Goal: Task Accomplishment & Management: Use online tool/utility

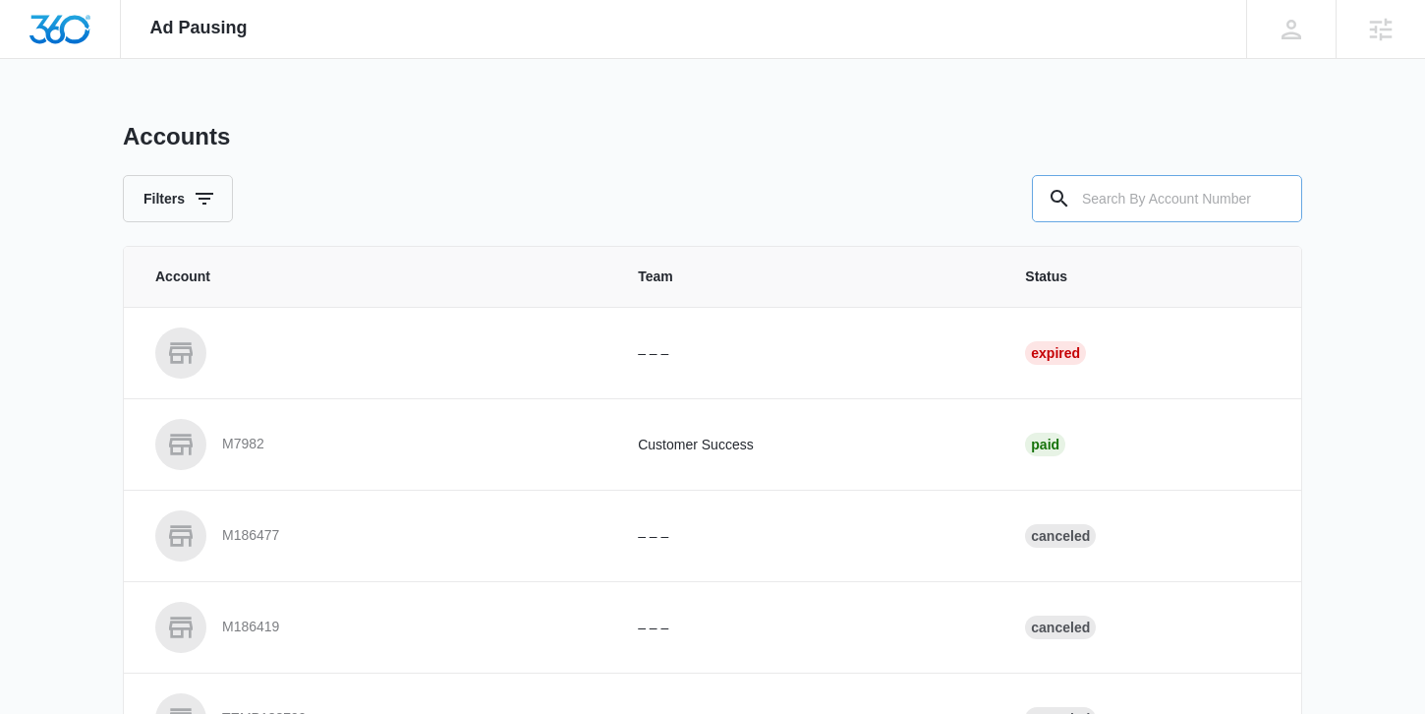
click at [1148, 191] on input "text" at bounding box center [1167, 198] width 270 height 47
paste input "M330025"
type input "M330025"
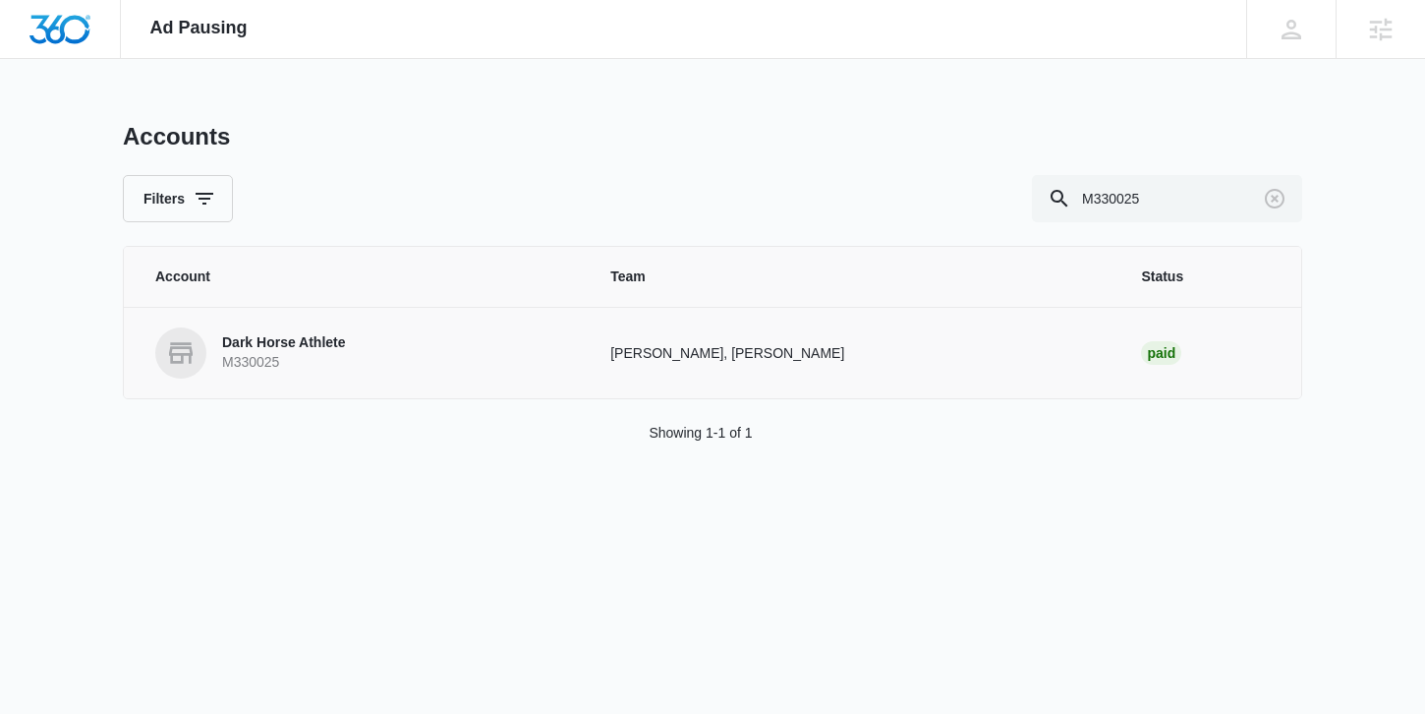
click at [305, 342] on p "Dark Horse Athlete" at bounding box center [284, 343] width 124 height 20
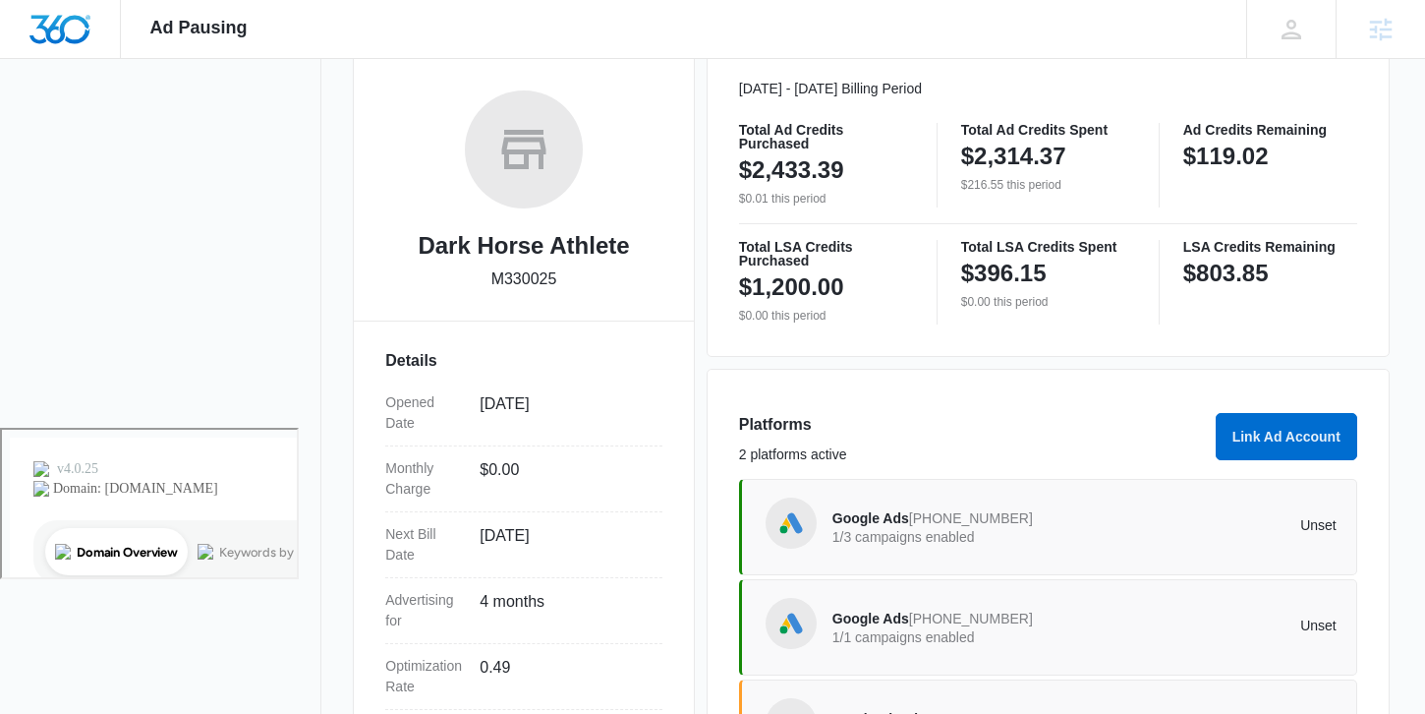
scroll to position [269, 0]
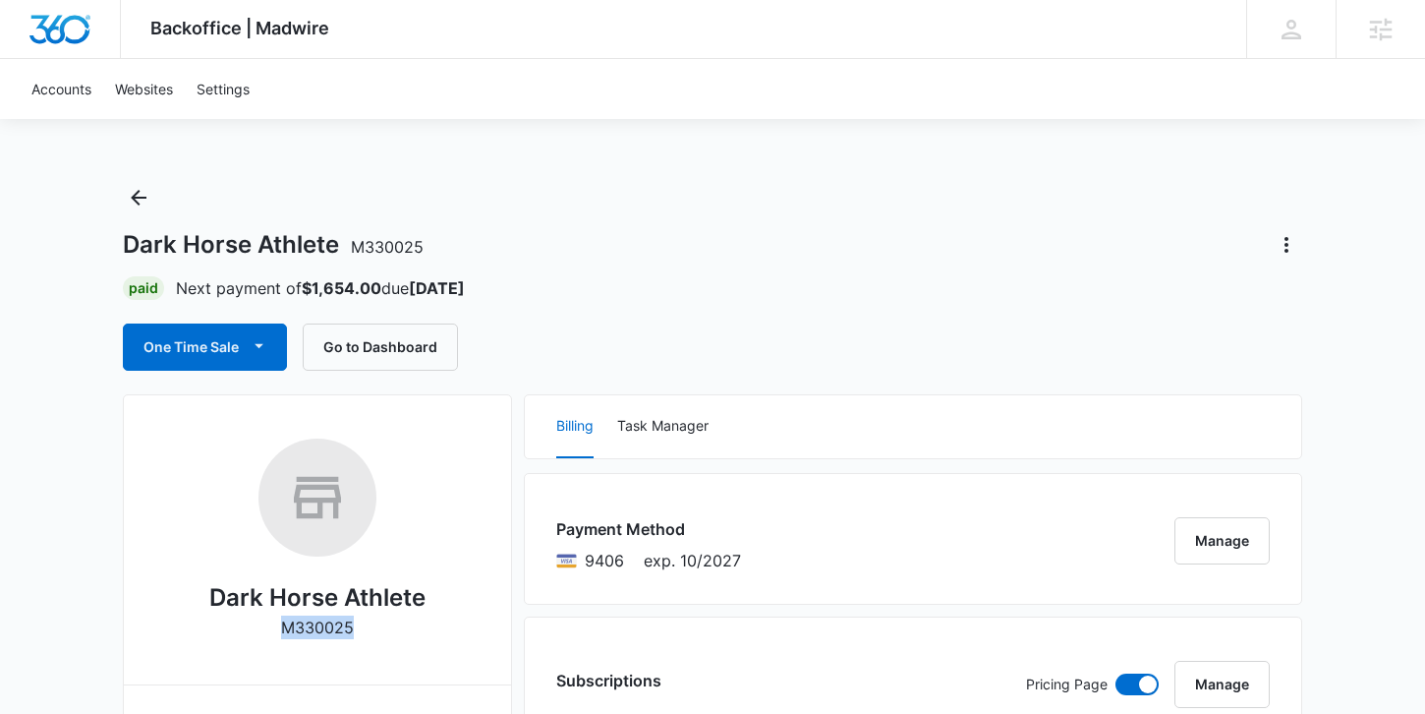
drag, startPoint x: 359, startPoint y: 633, endPoint x: 282, endPoint y: 626, distance: 77.0
click at [282, 626] on div "Dark Horse Athlete M330025" at bounding box center [317, 545] width 324 height 214
copy p "M330025"
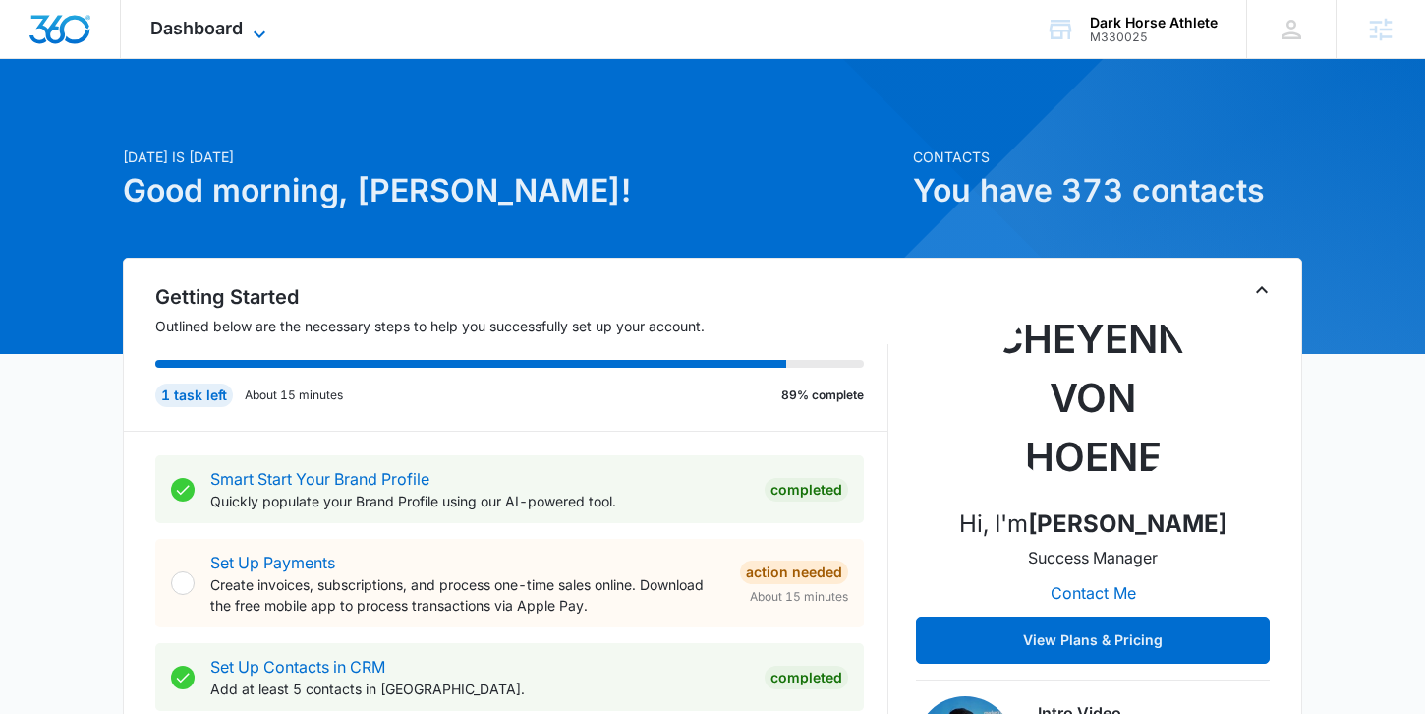
click at [259, 25] on icon at bounding box center [260, 35] width 24 height 24
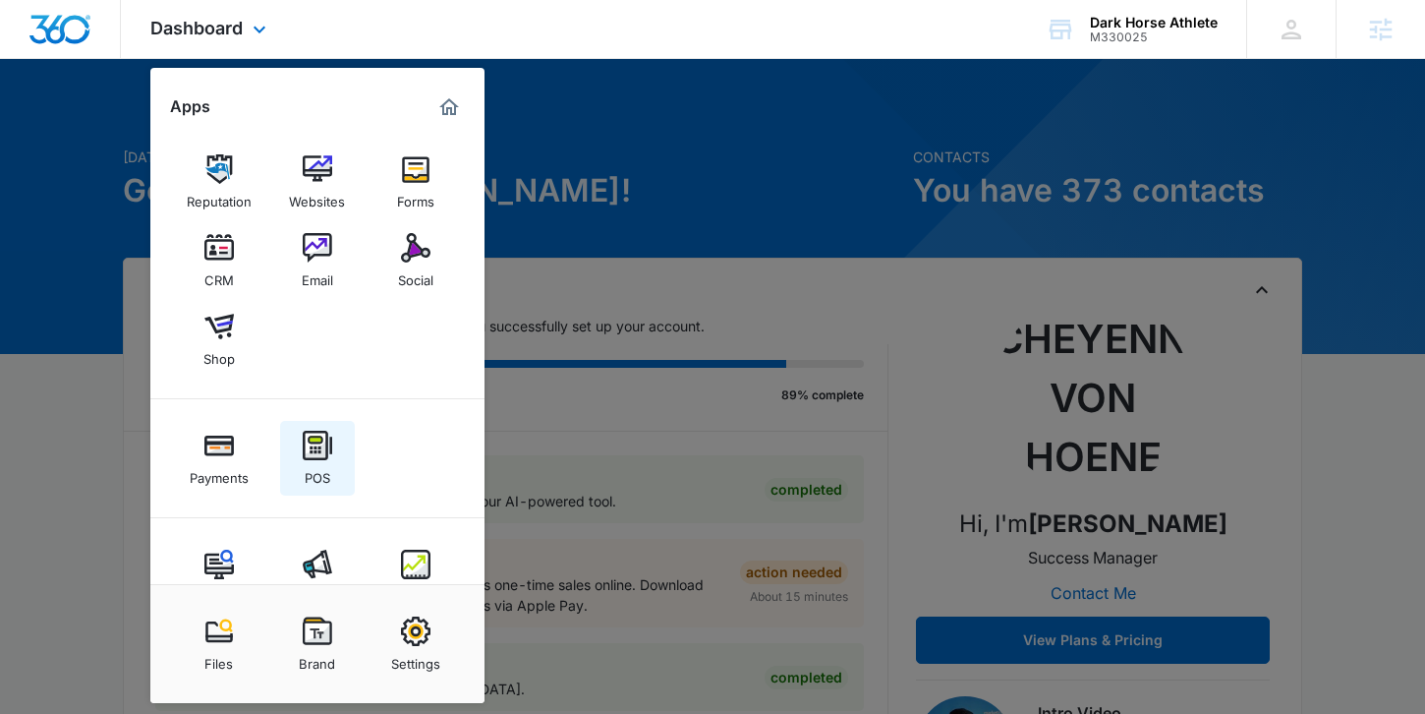
scroll to position [53, 0]
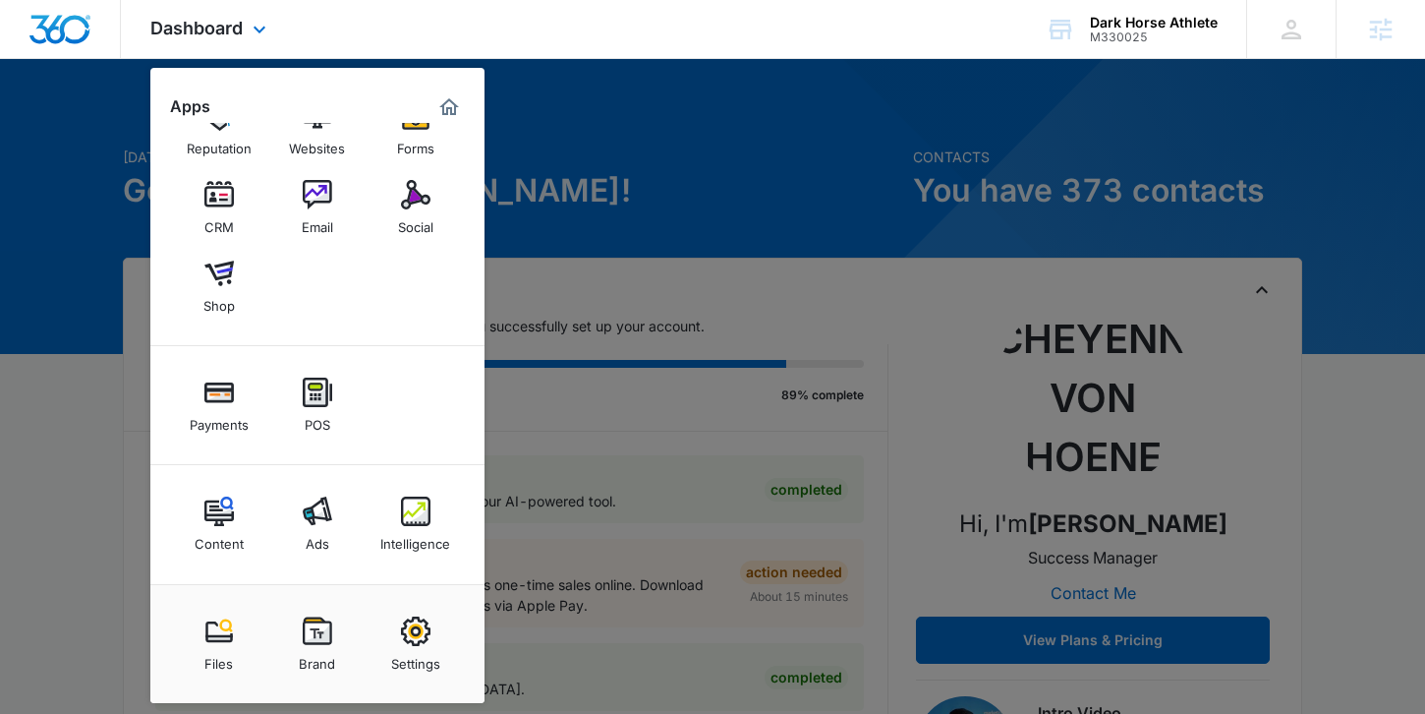
click at [311, 566] on div "Content Ads Intelligence" at bounding box center [317, 524] width 334 height 119
click at [315, 547] on div "Ads" at bounding box center [318, 539] width 24 height 26
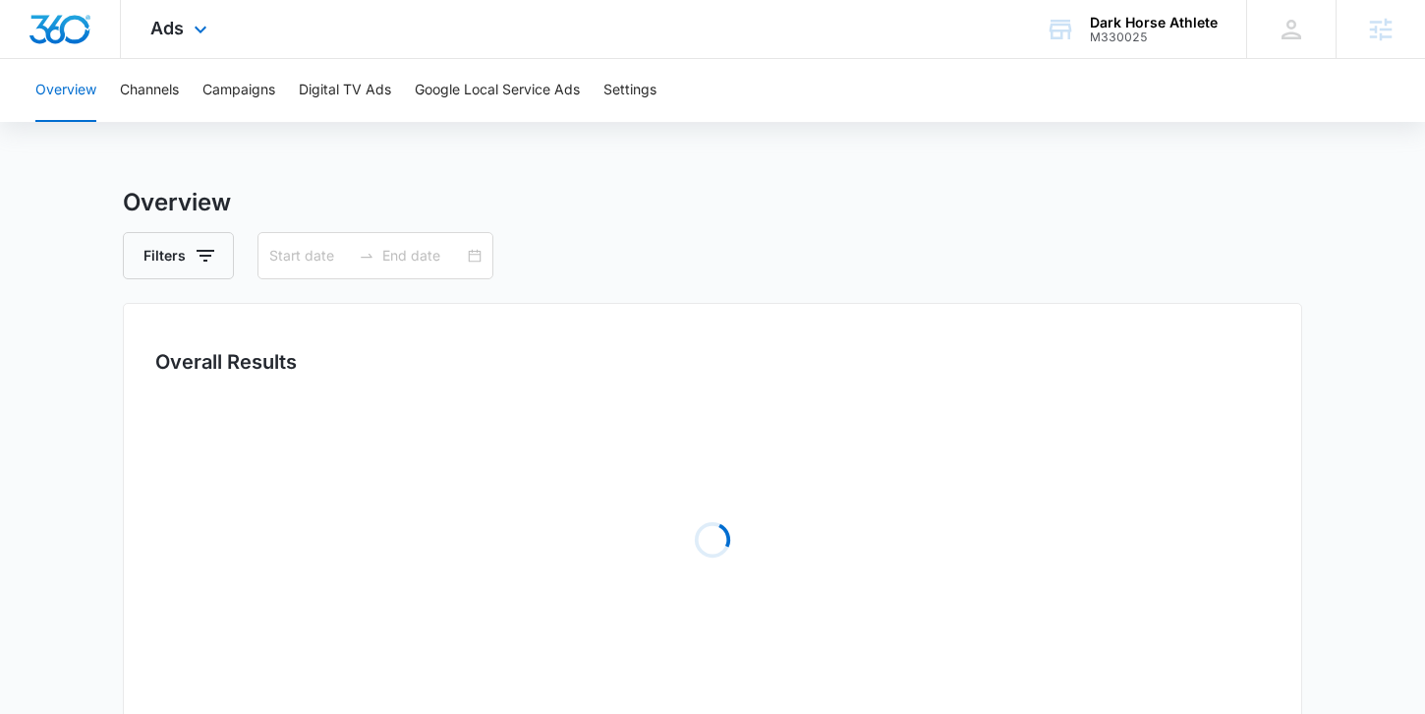
type input "[DATE]"
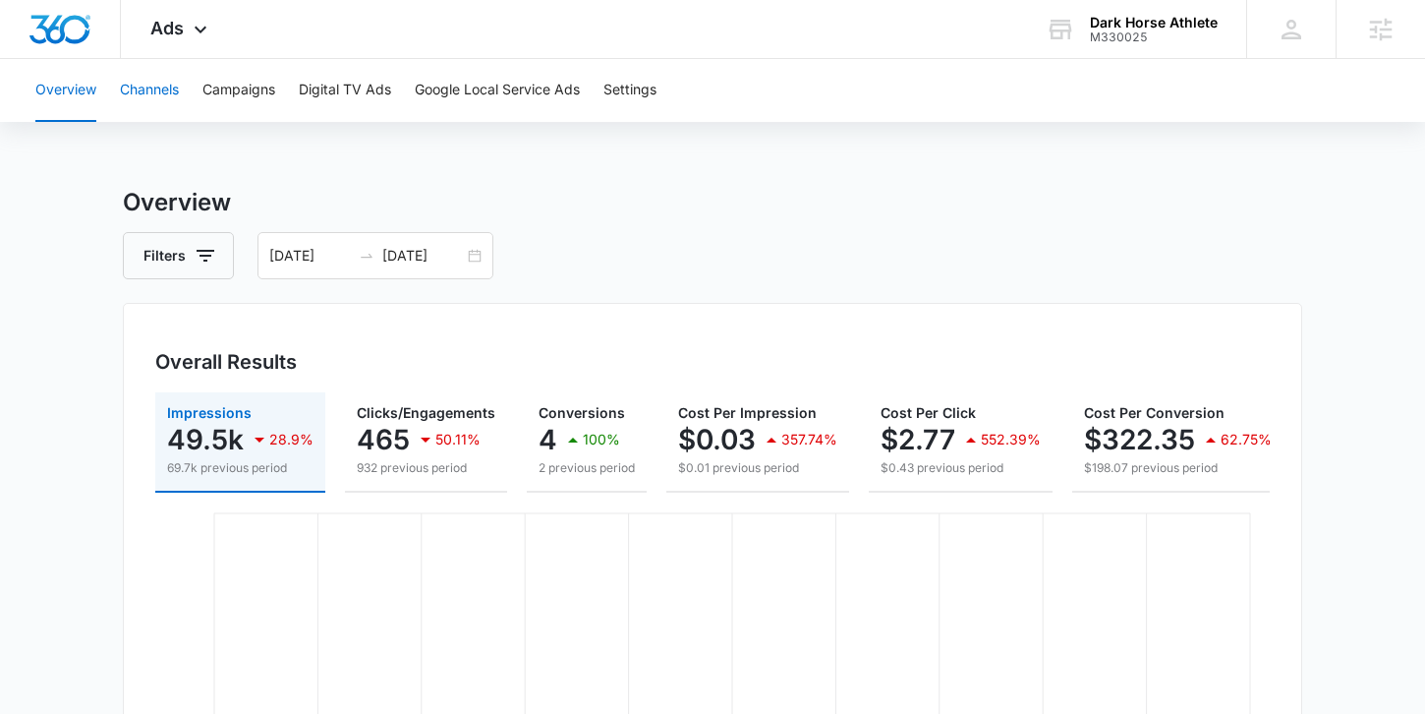
click at [155, 95] on button "Channels" at bounding box center [149, 90] width 59 height 63
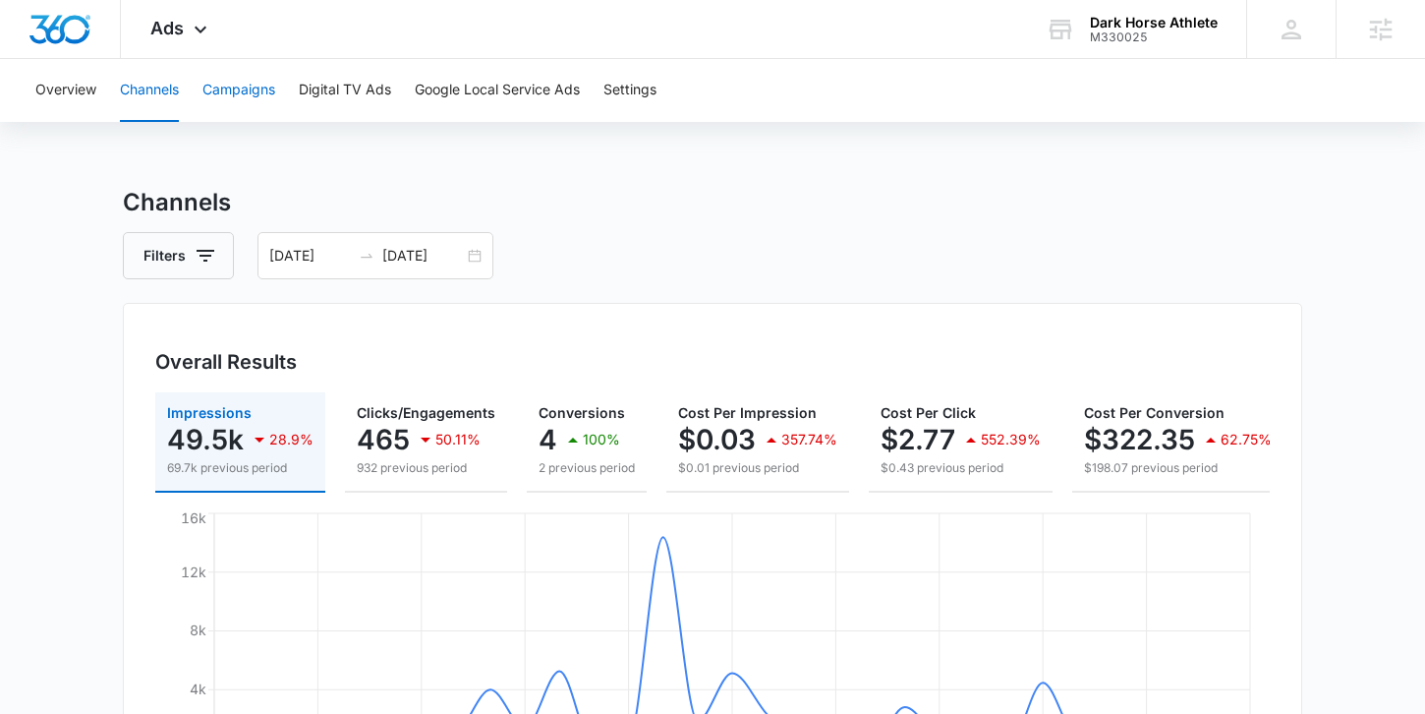
click at [232, 91] on button "Campaigns" at bounding box center [239, 90] width 73 height 63
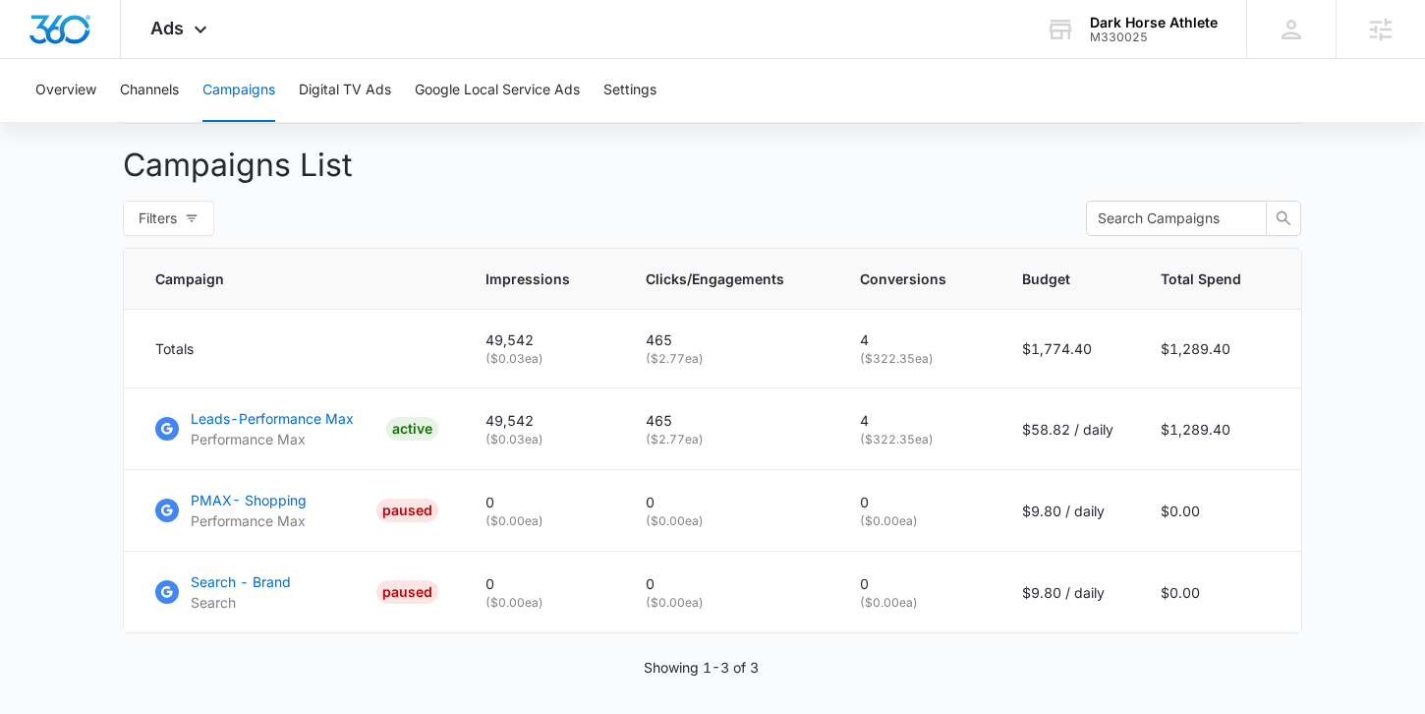
scroll to position [715, 0]
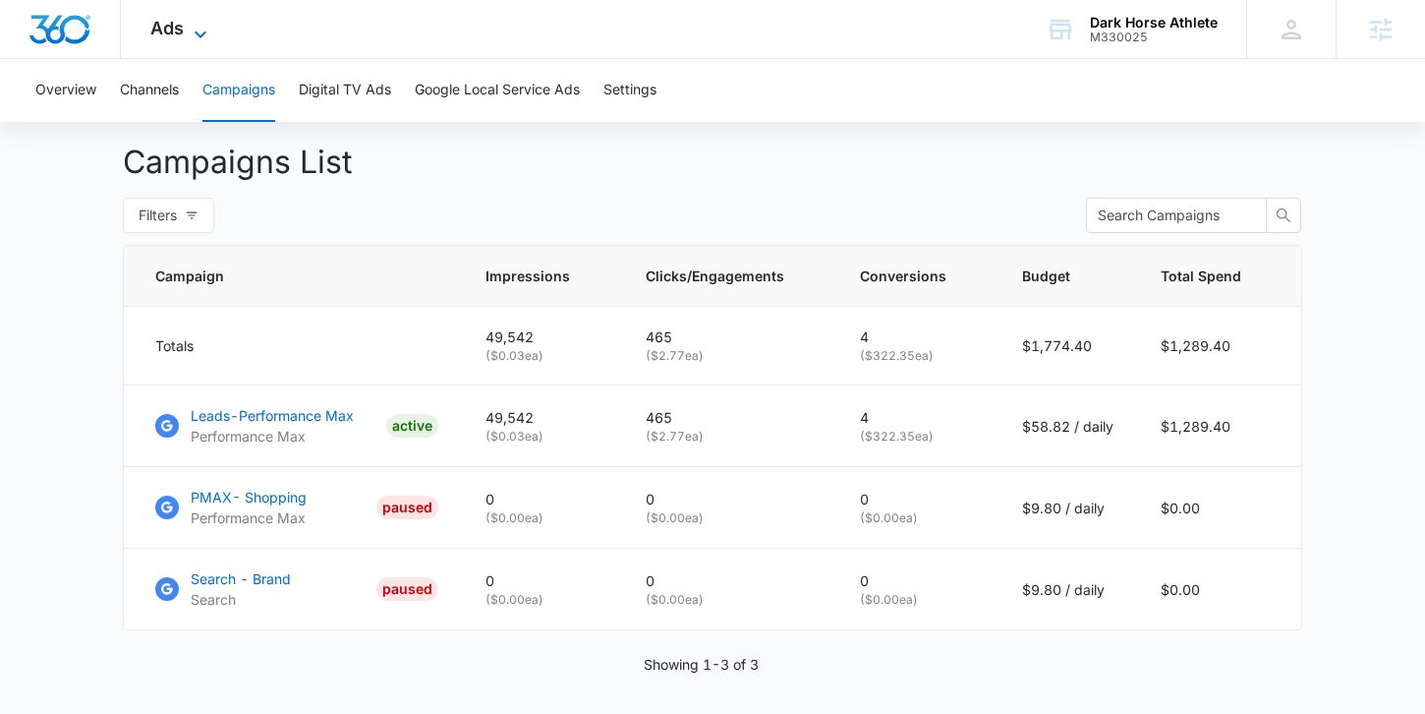
click at [192, 28] on icon at bounding box center [201, 35] width 24 height 24
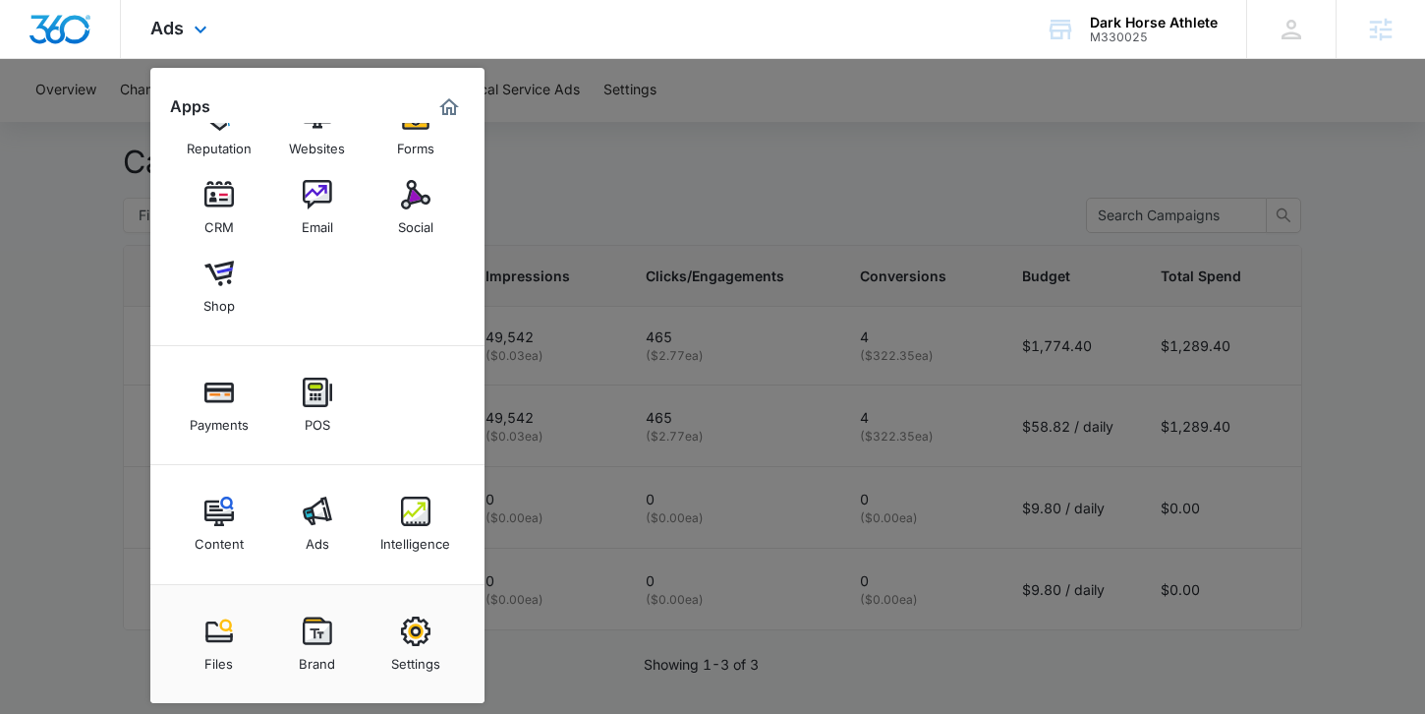
scroll to position [48, 0]
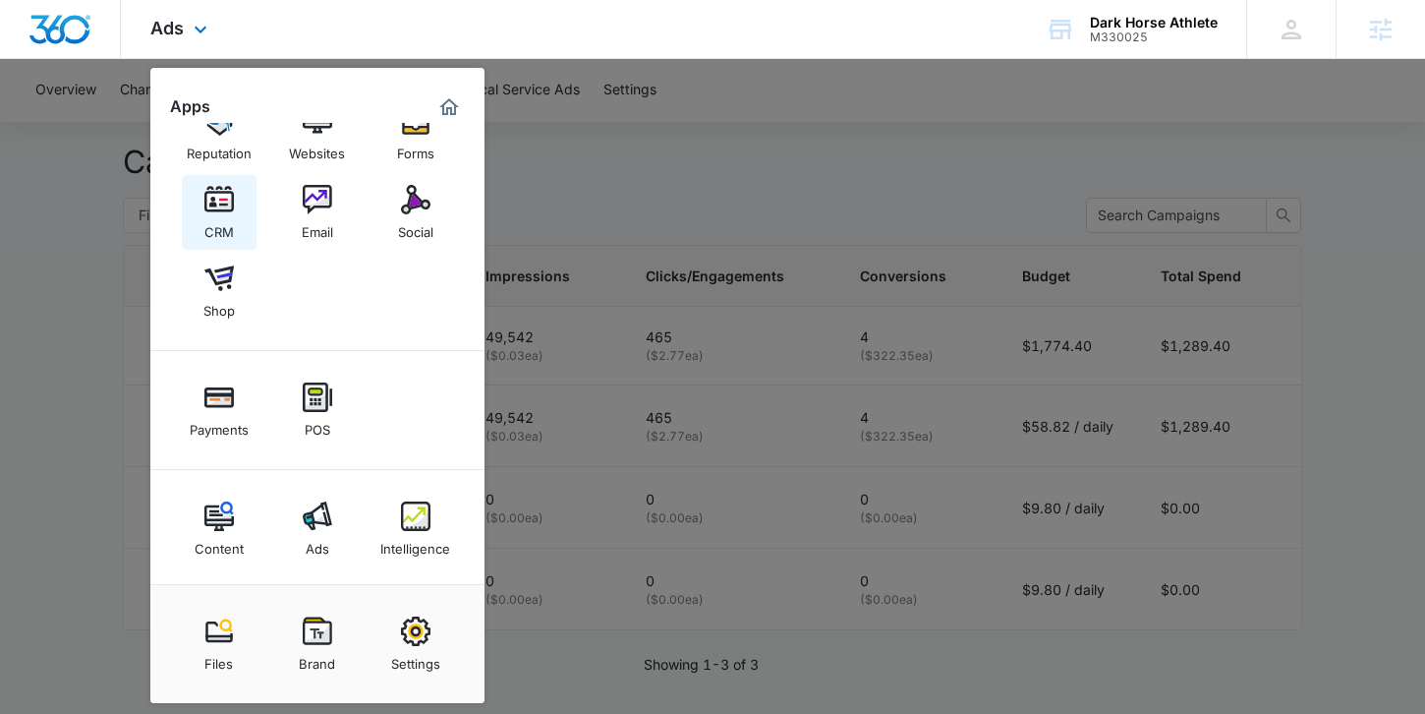
click at [222, 223] on div "CRM" at bounding box center [218, 227] width 29 height 26
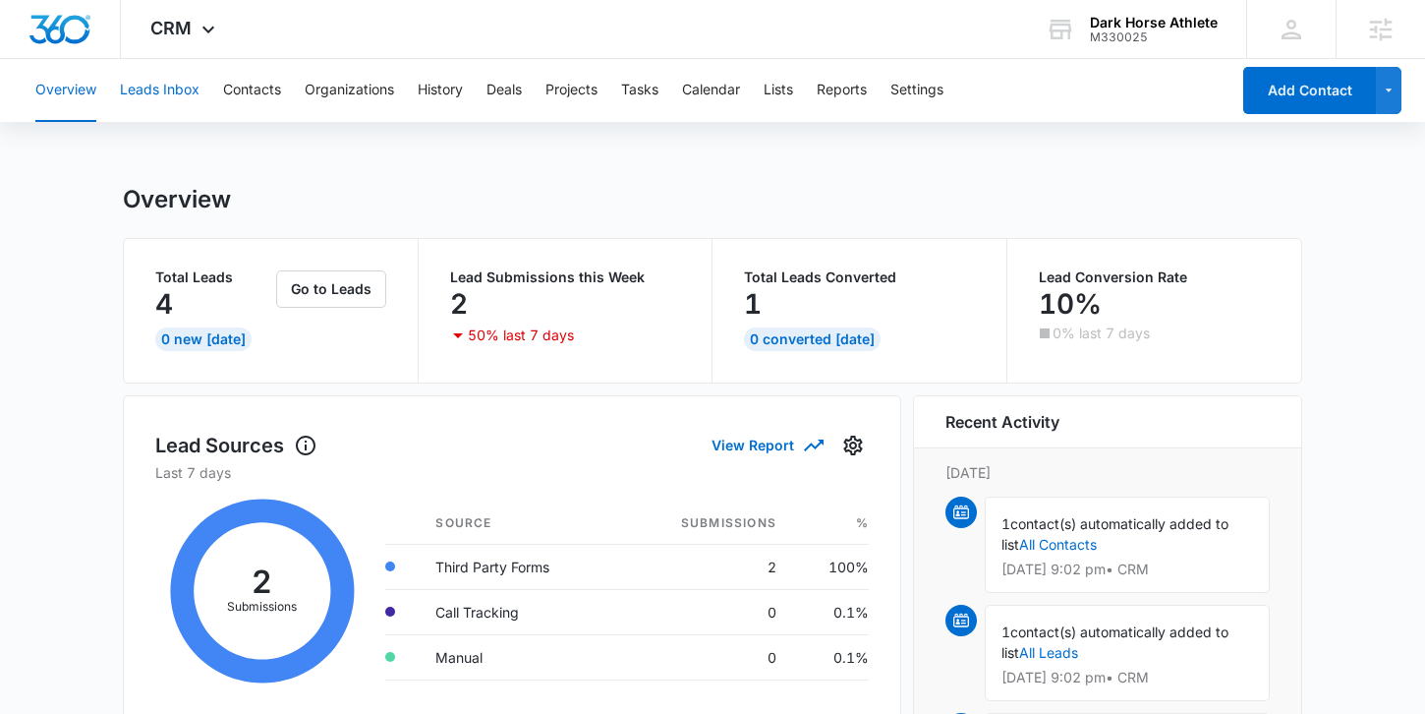
click at [174, 84] on button "Leads Inbox" at bounding box center [160, 90] width 80 height 63
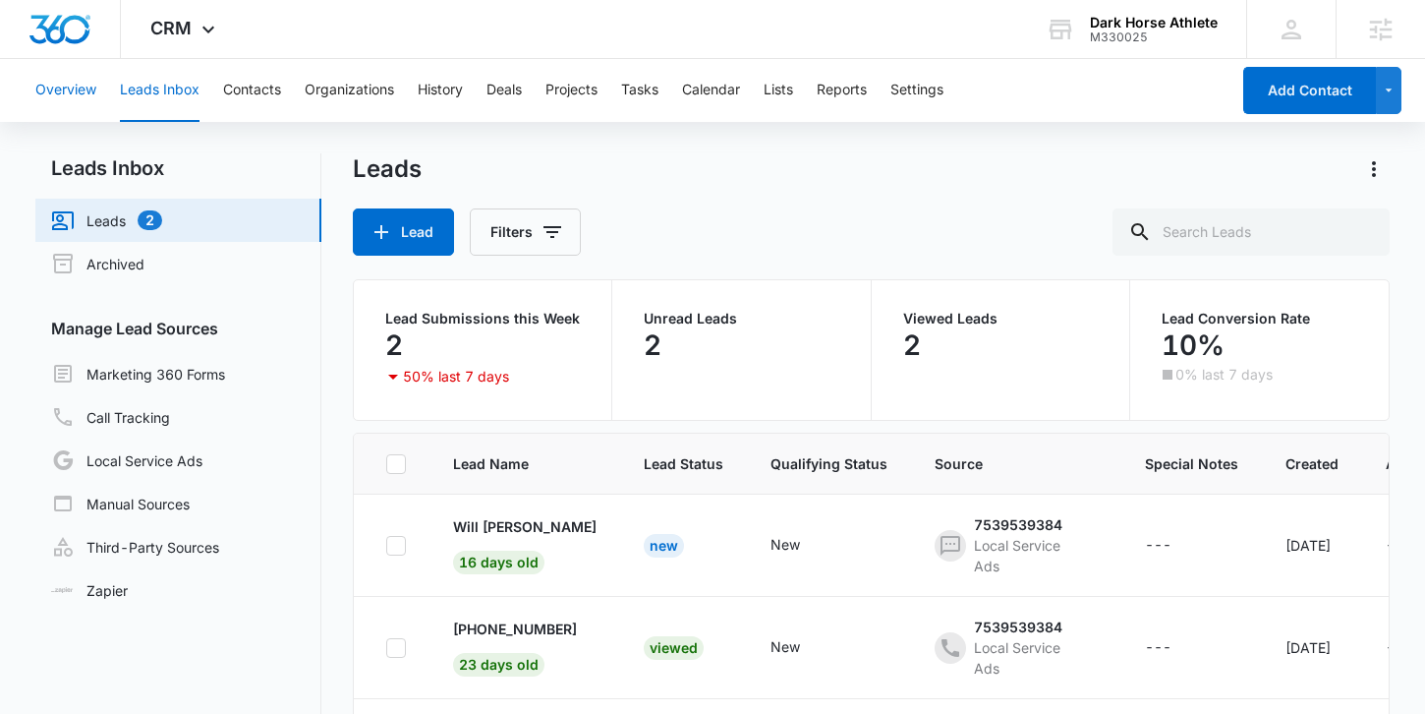
click at [66, 82] on button "Overview" at bounding box center [65, 90] width 61 height 63
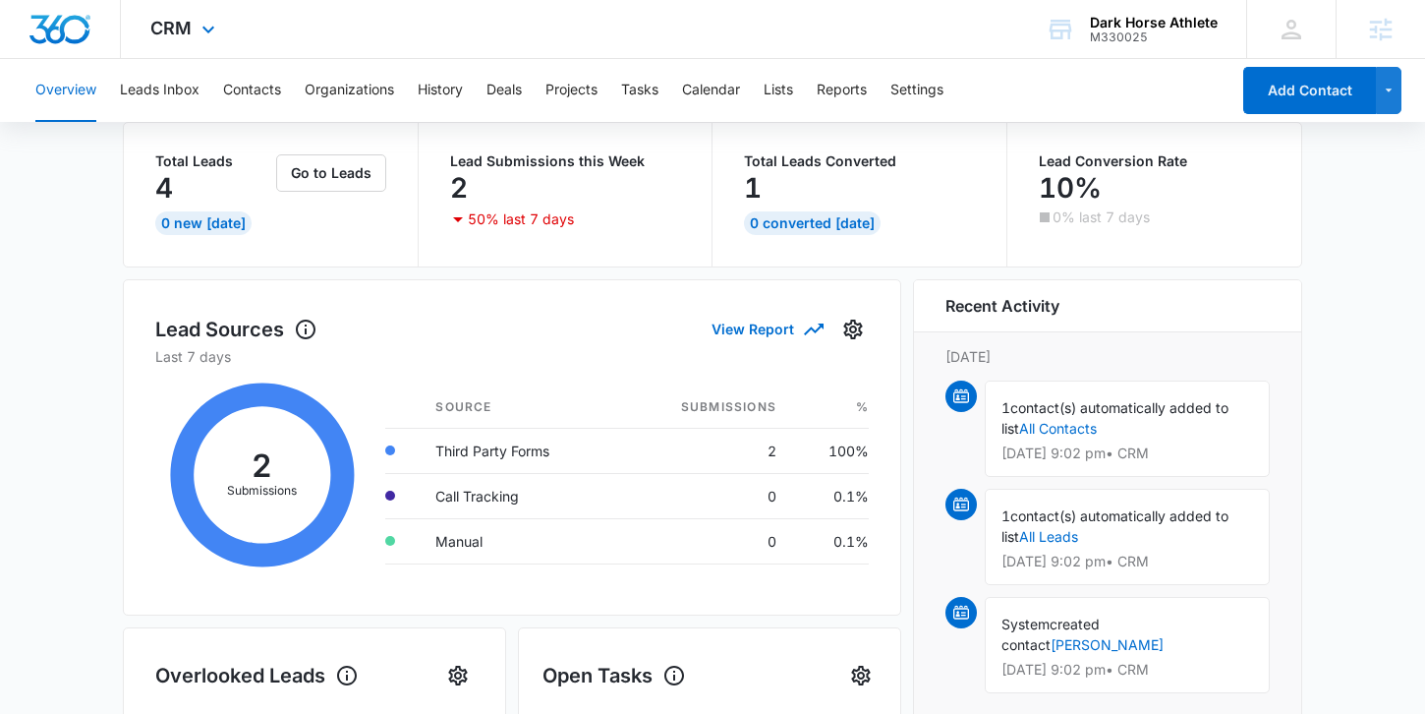
scroll to position [121, 0]
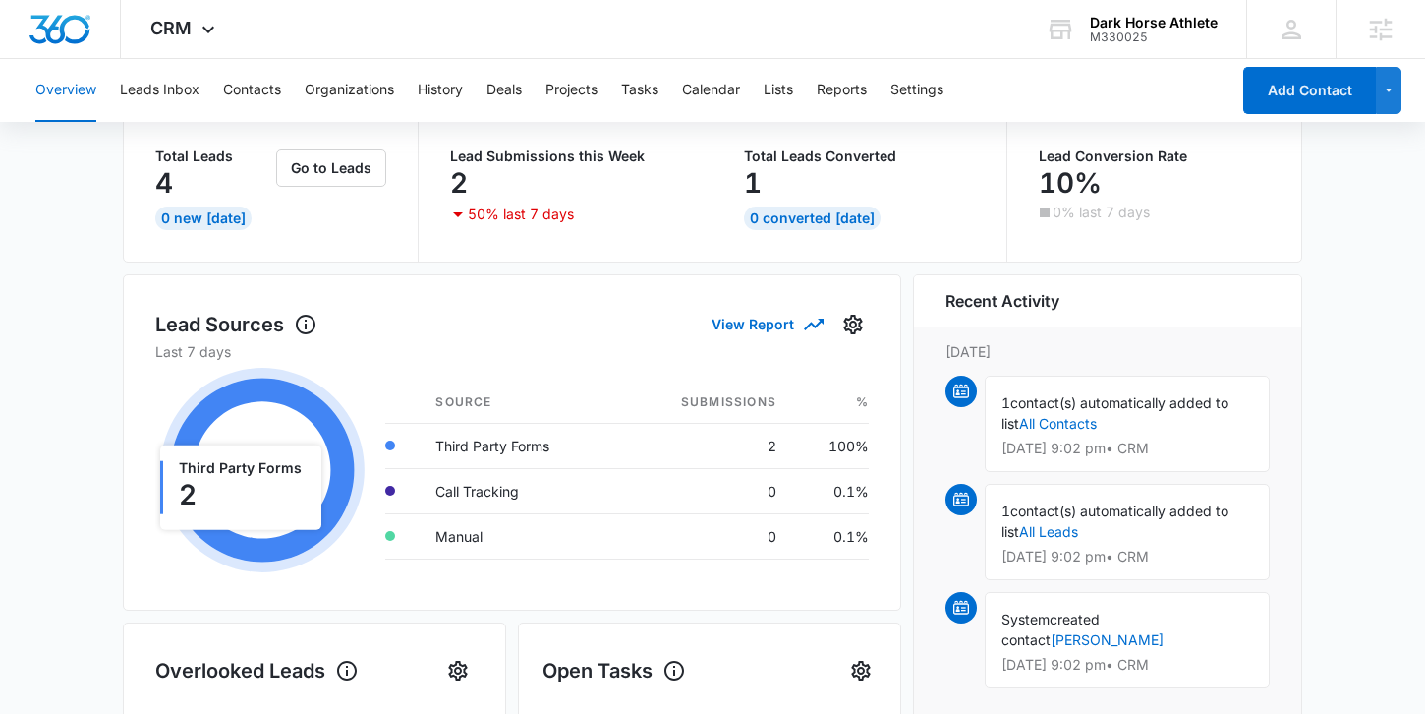
click at [306, 407] on icon at bounding box center [262, 470] width 184 height 184
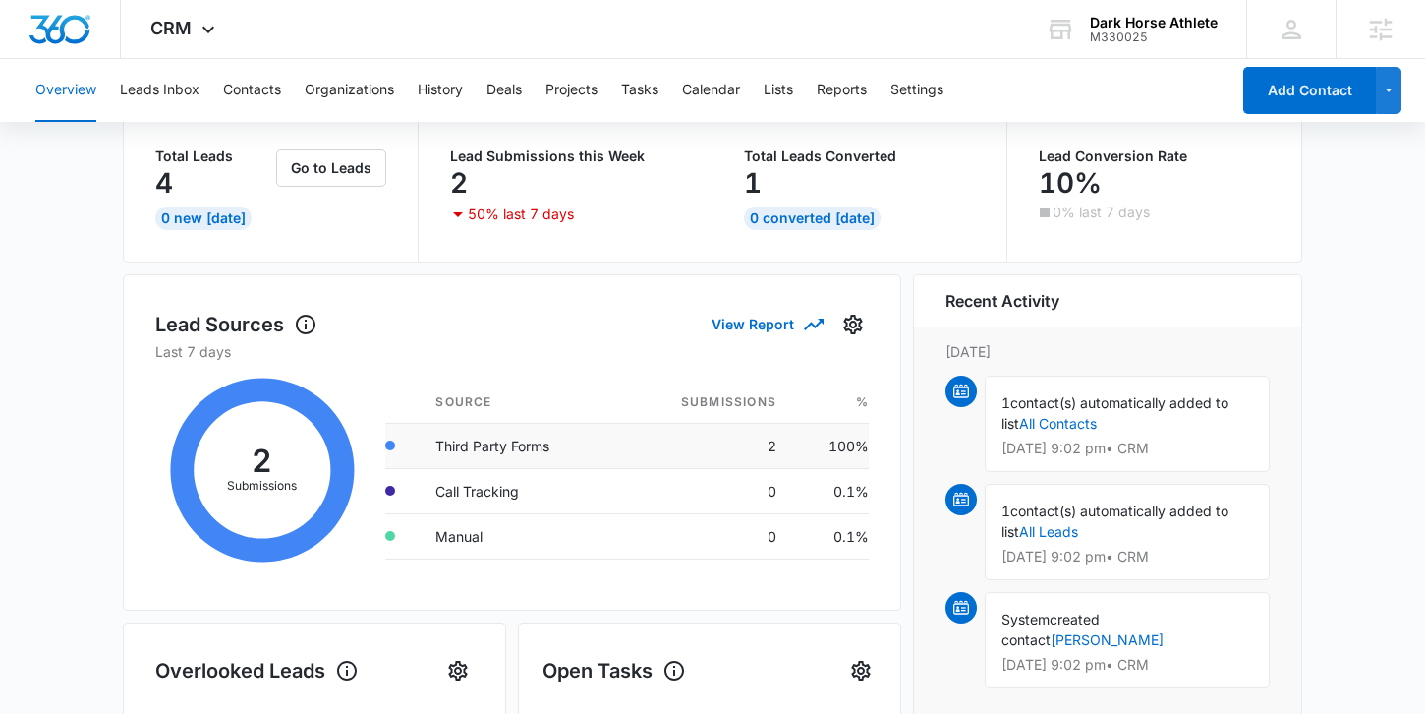
click at [463, 435] on td "Third Party Forms" at bounding box center [519, 445] width 199 height 45
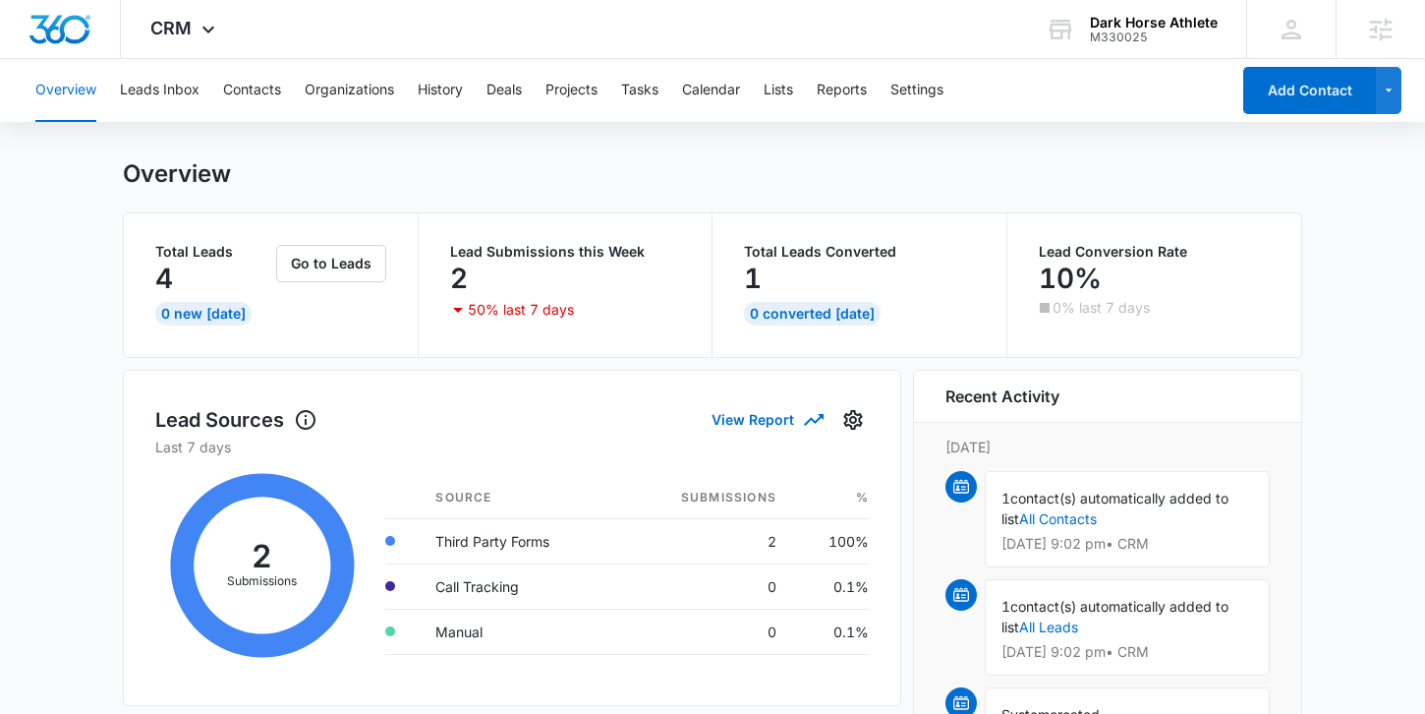
scroll to position [0, 0]
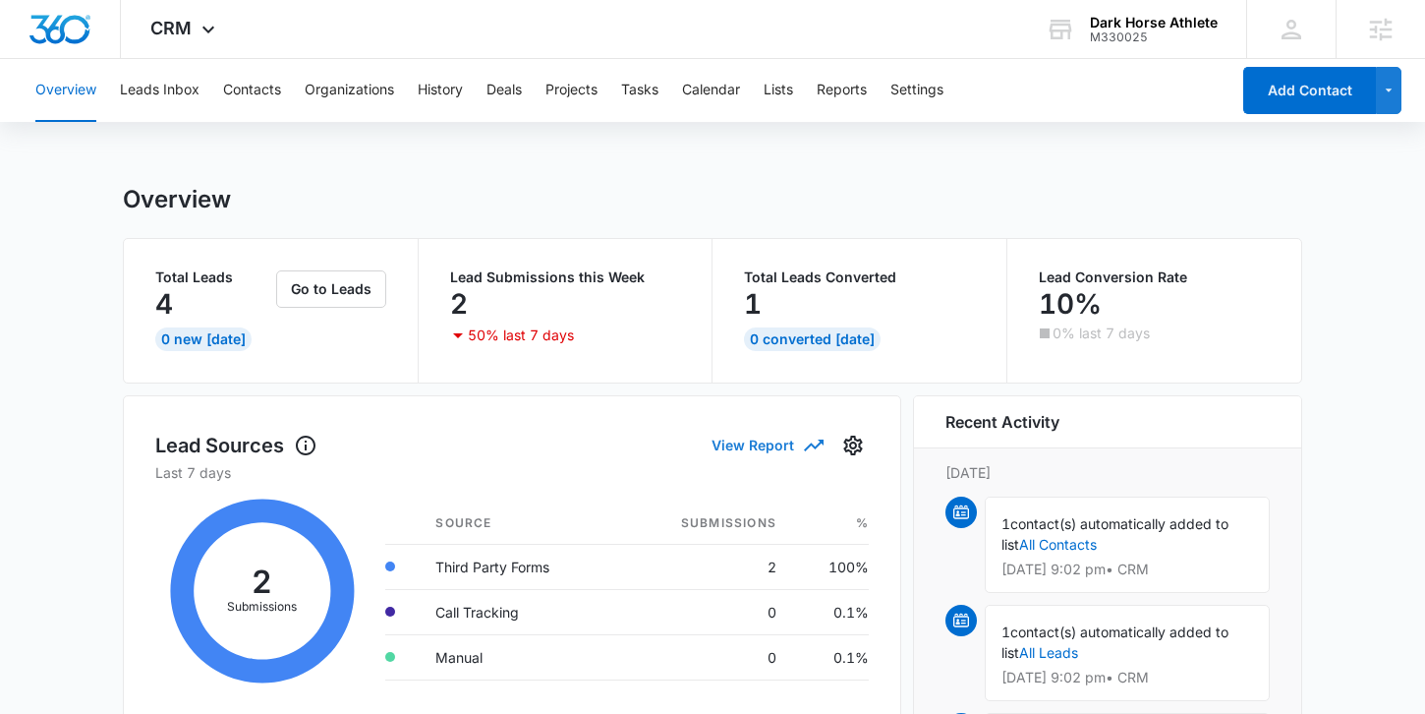
click at [773, 441] on button "View Report" at bounding box center [767, 445] width 110 height 34
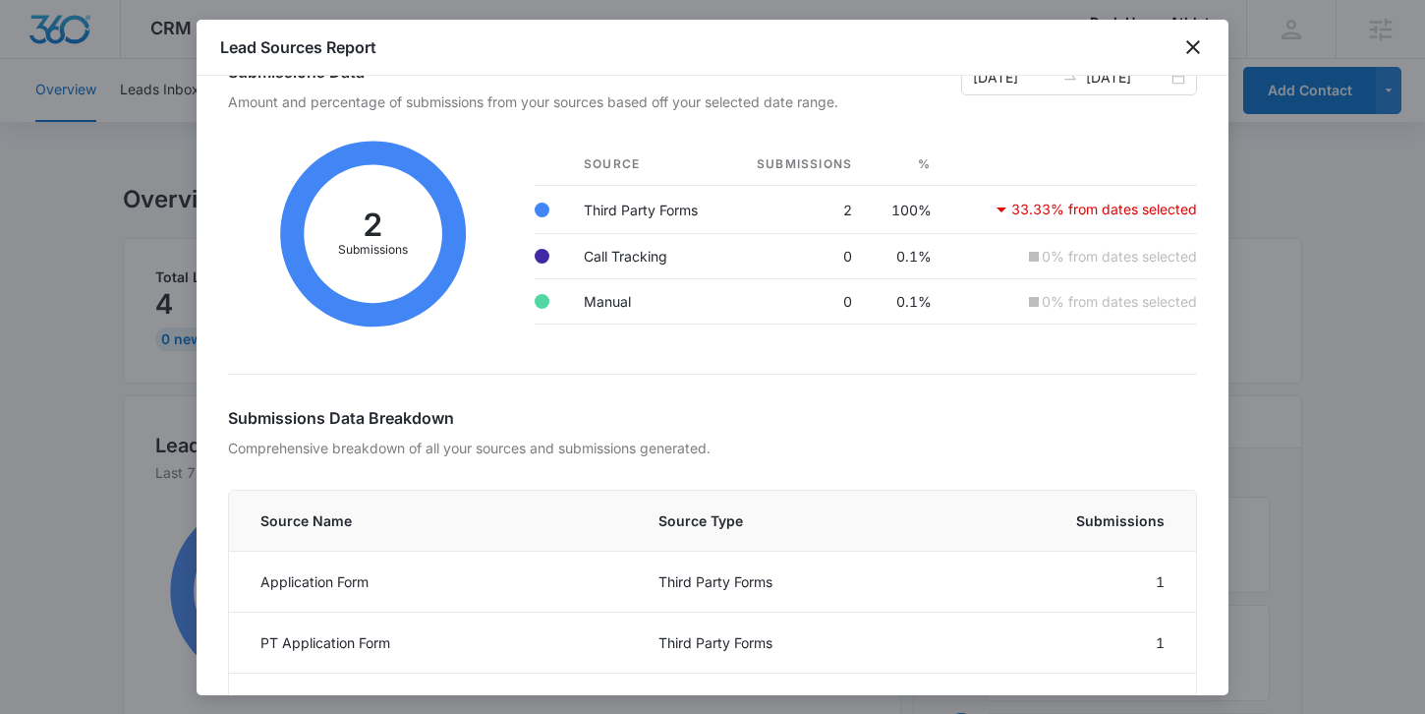
scroll to position [34, 0]
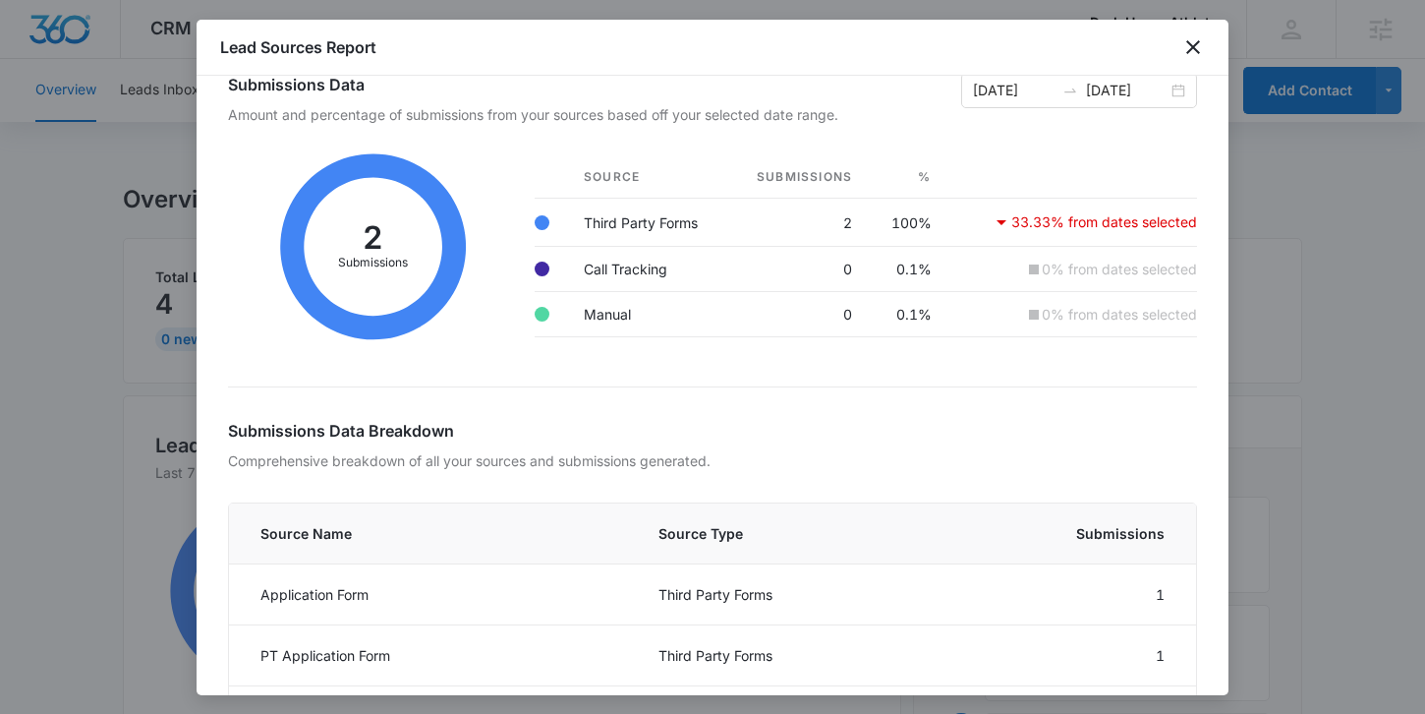
click at [1299, 293] on div at bounding box center [712, 357] width 1425 height 714
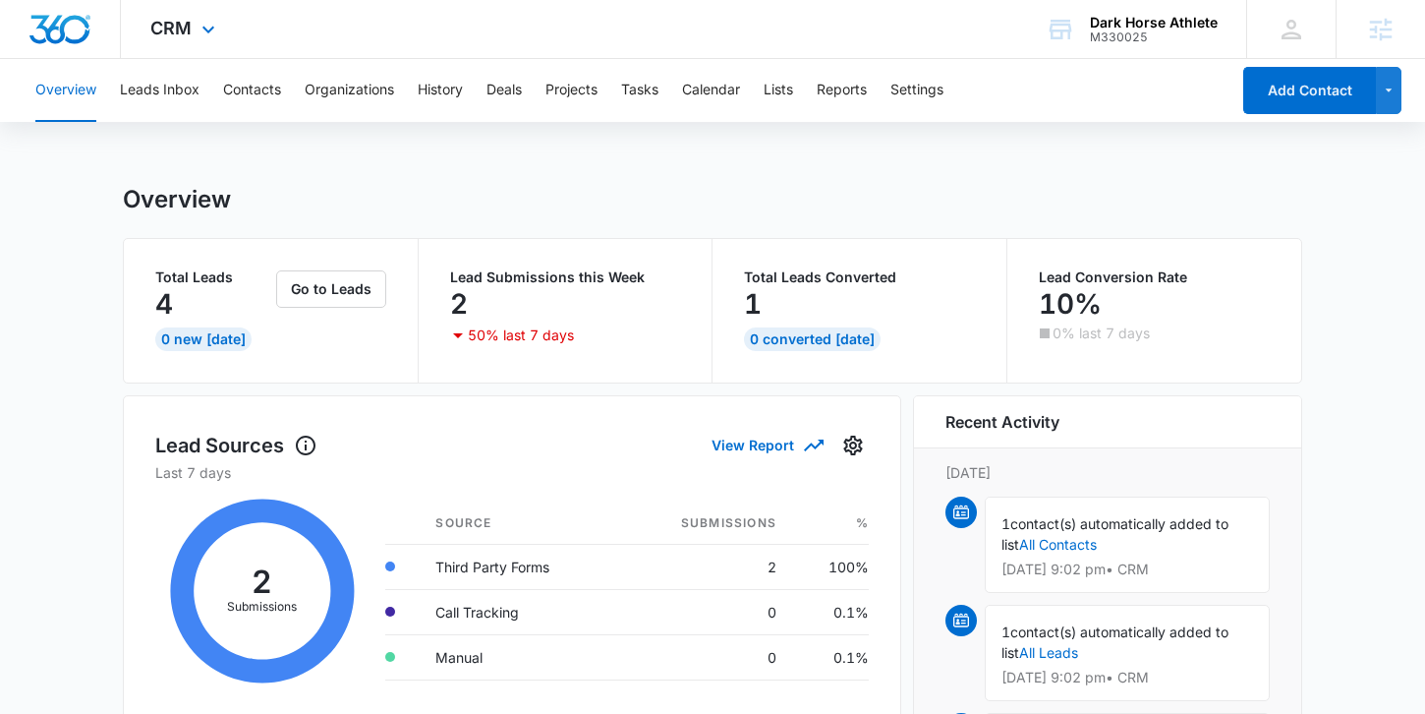
click at [240, 24] on div "CRM Apps Reputation Websites Forms CRM Email Social Shop Payments POS Content A…" at bounding box center [185, 29] width 129 height 58
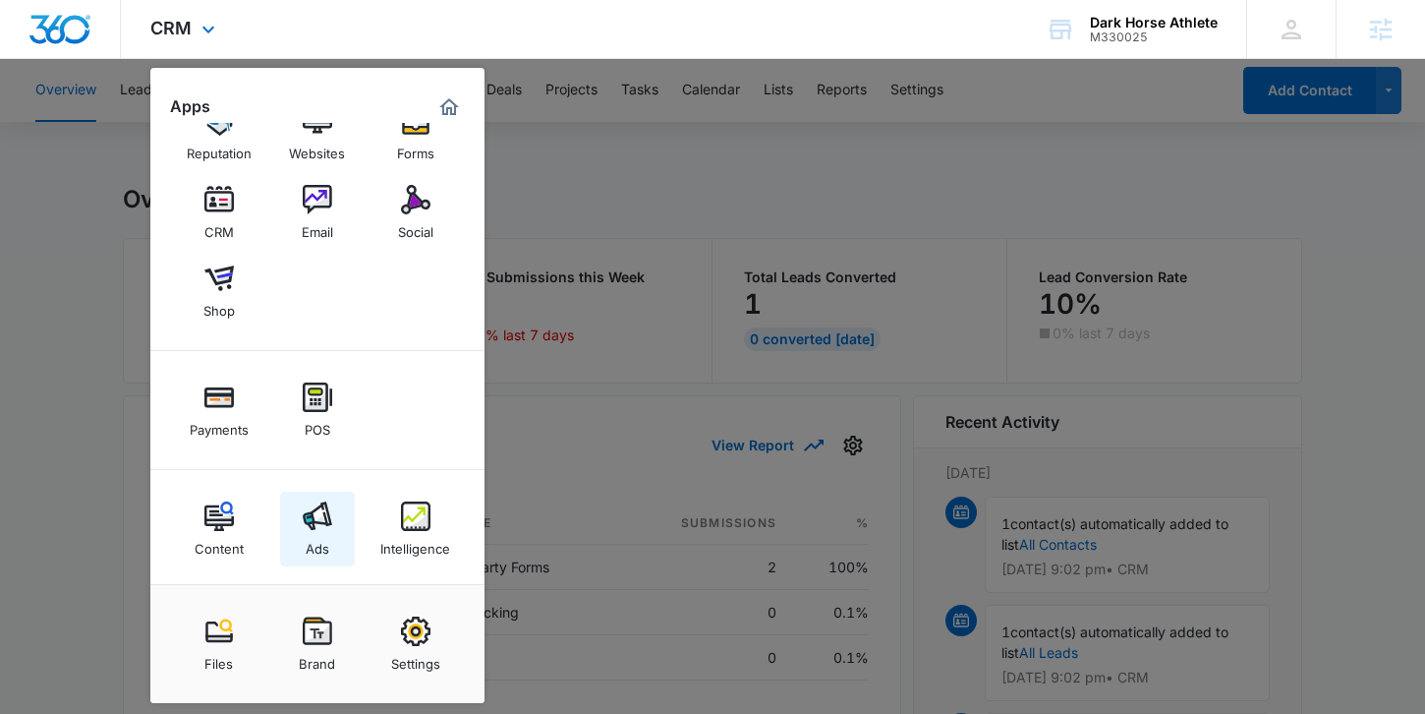
click at [324, 532] on div "Ads" at bounding box center [318, 544] width 24 height 26
